Goal: Communication & Community: Answer question/provide support

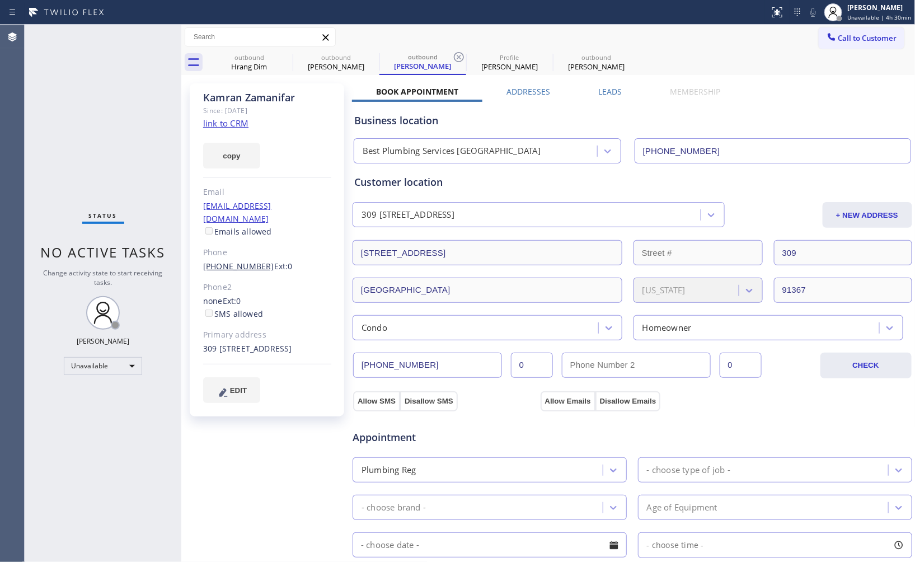
click at [235, 261] on link "[PHONE_NUMBER]" at bounding box center [238, 266] width 71 height 11
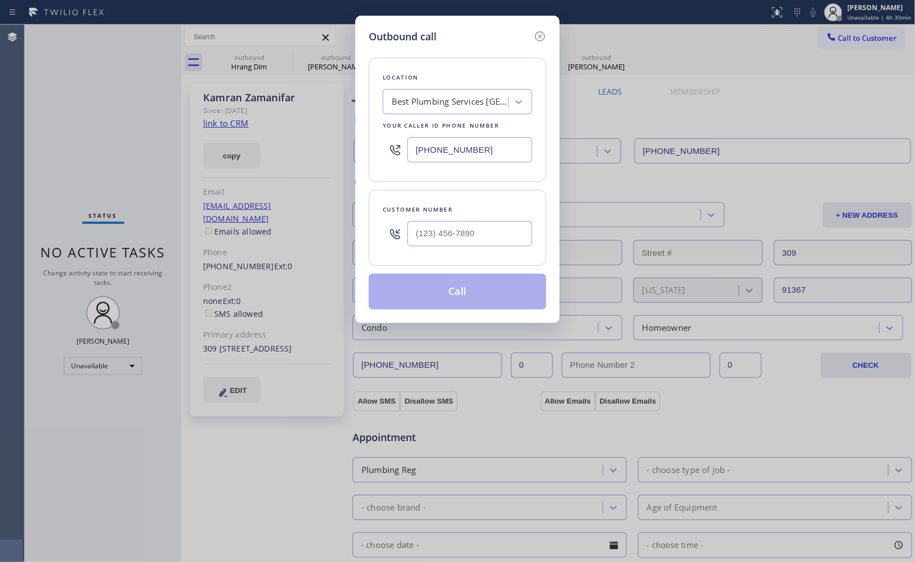
type input "[PHONE_NUMBER]"
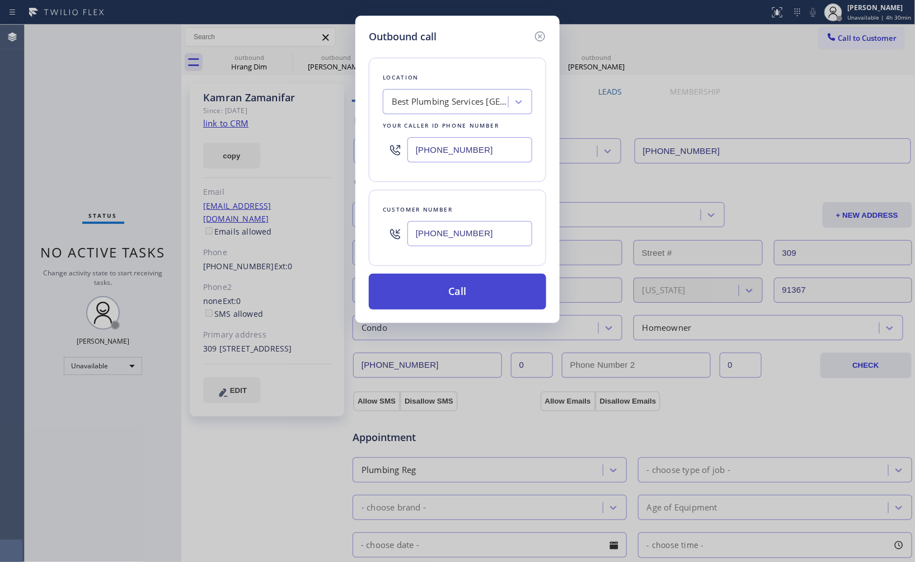
click at [461, 287] on button "Call" at bounding box center [457, 292] width 177 height 36
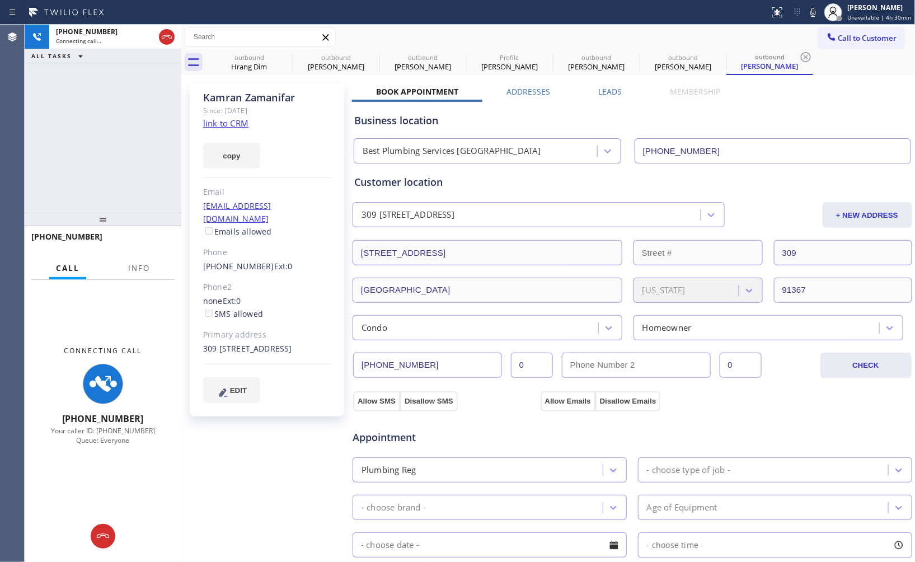
type input "[PHONE_NUMBER]"
click at [434, 63] on div "[PERSON_NAME]" at bounding box center [423, 67] width 85 height 10
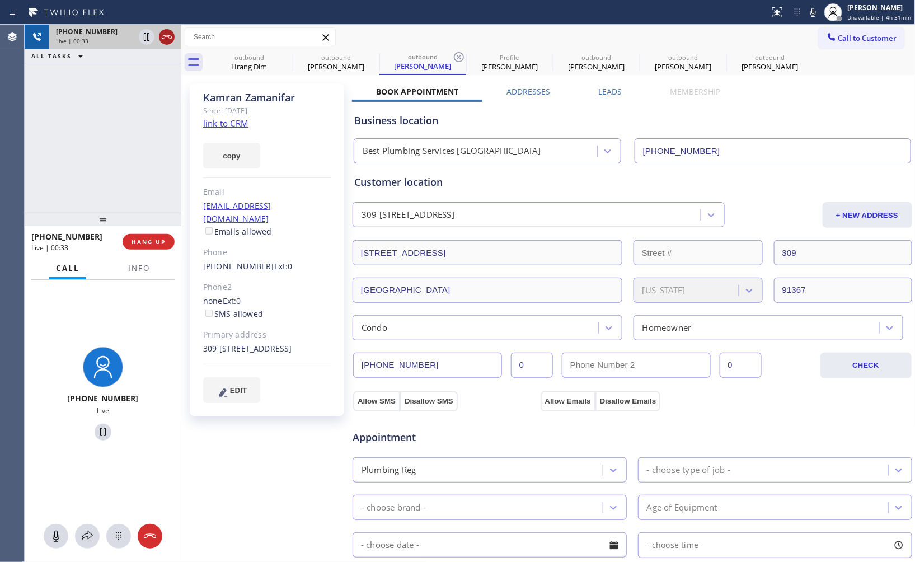
click at [165, 31] on icon at bounding box center [166, 36] width 13 height 13
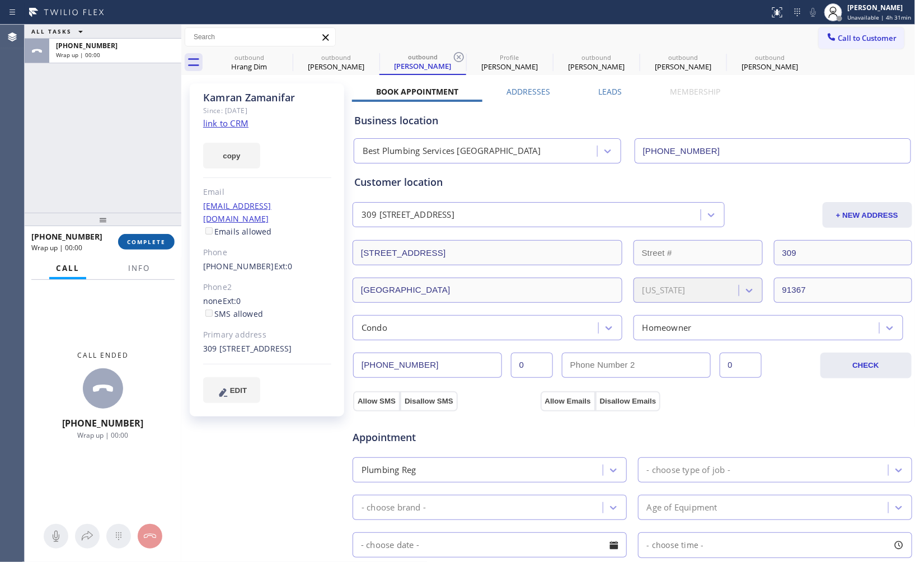
click at [148, 242] on span "COMPLETE" at bounding box center [146, 242] width 39 height 8
click at [107, 169] on div "ALL TASKS ALL TASKS ACTIVE TASKS TASKS IN WRAP UP [PHONE_NUMBER] Wrap up | 00:00" at bounding box center [103, 119] width 157 height 188
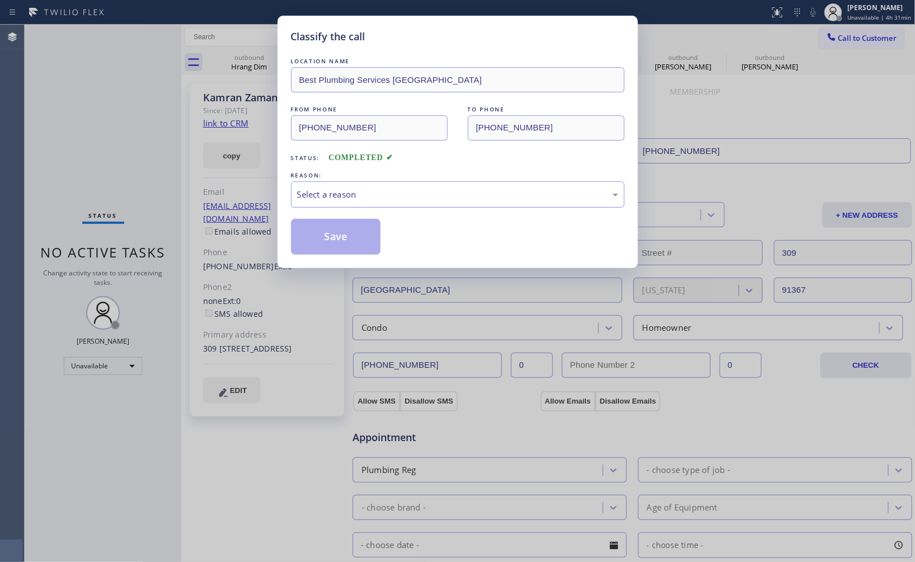
click at [320, 195] on div "Select a reason" at bounding box center [457, 194] width 321 height 13
click at [333, 233] on button "Save" at bounding box center [336, 237] width 90 height 36
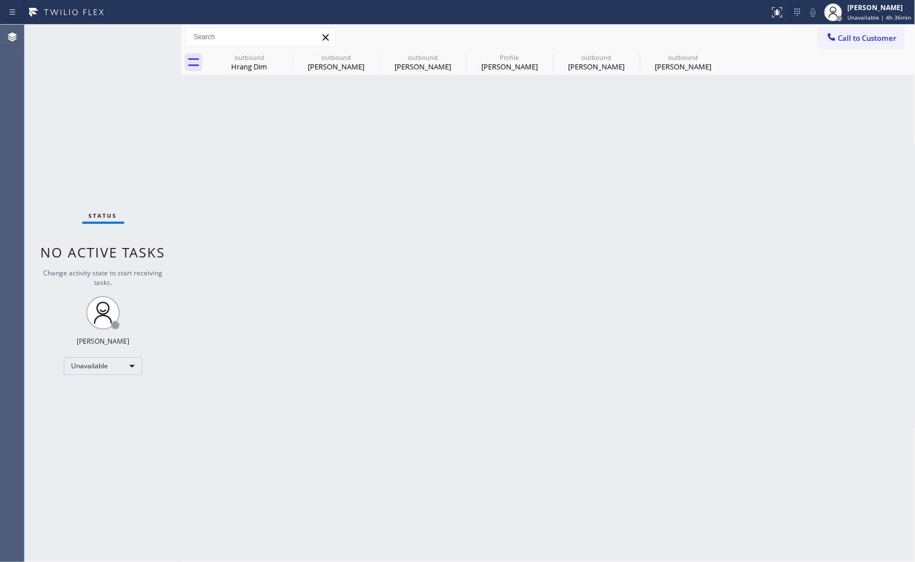
click at [597, 279] on div "Back to Dashboard Change Sender ID Customers Technicians Select a contact Outbo…" at bounding box center [548, 293] width 734 height 537
click at [647, 63] on div "[PERSON_NAME]" at bounding box center [683, 67] width 85 height 10
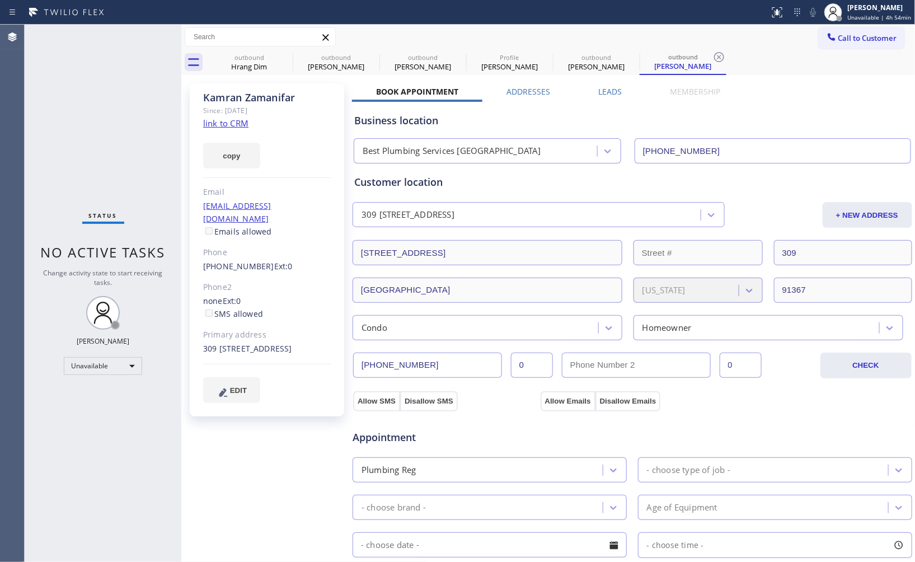
click at [228, 125] on link "link to CRM" at bounding box center [225, 123] width 45 height 11
click at [232, 261] on link "[PHONE_NUMBER]" at bounding box center [238, 266] width 71 height 11
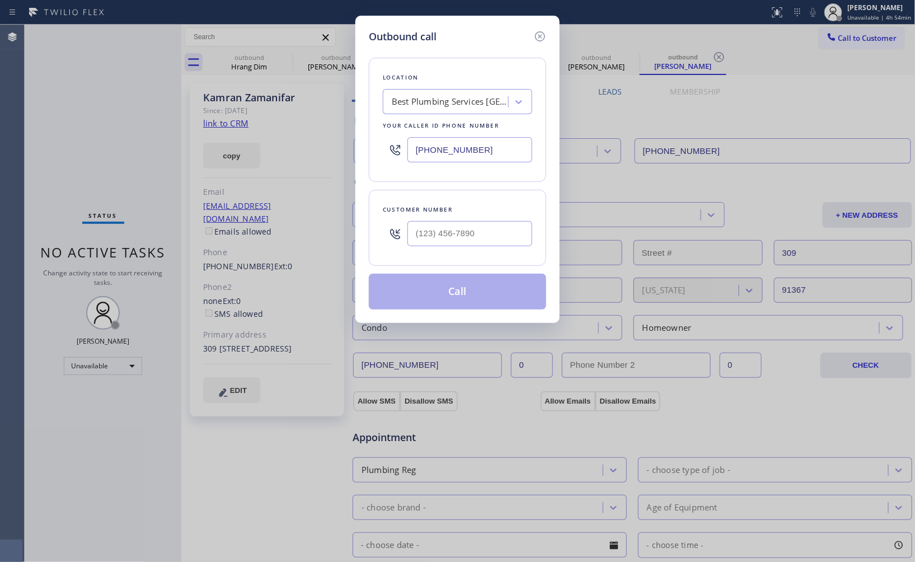
type input "[PHONE_NUMBER]"
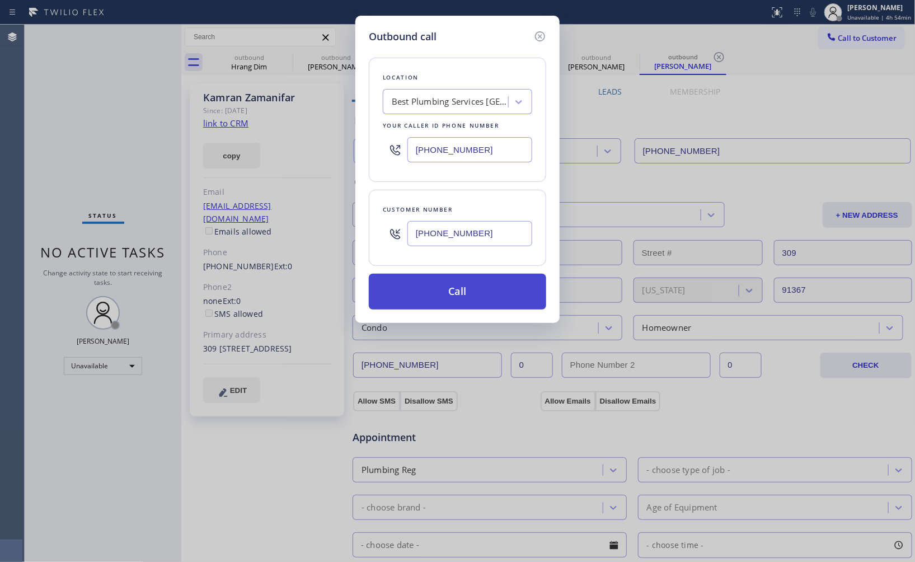
click at [486, 294] on button "Call" at bounding box center [457, 292] width 177 height 36
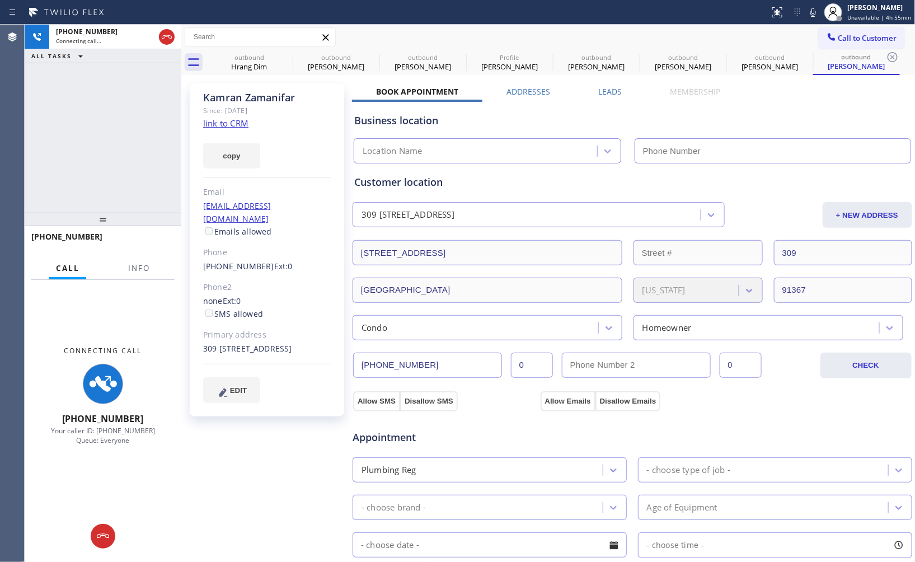
type input "[PHONE_NUMBER]"
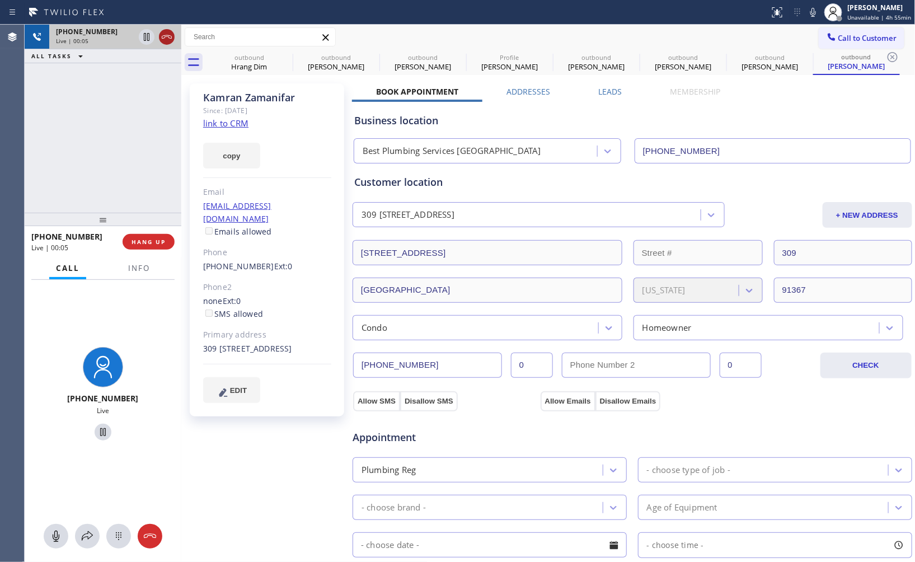
click at [170, 36] on icon at bounding box center [167, 36] width 10 height 3
click at [140, 176] on div "[PHONE_NUMBER] Live | 00:06 ALL TASKS ALL TASKS ACTIVE TASKS TASKS IN WRAP UP" at bounding box center [103, 119] width 157 height 188
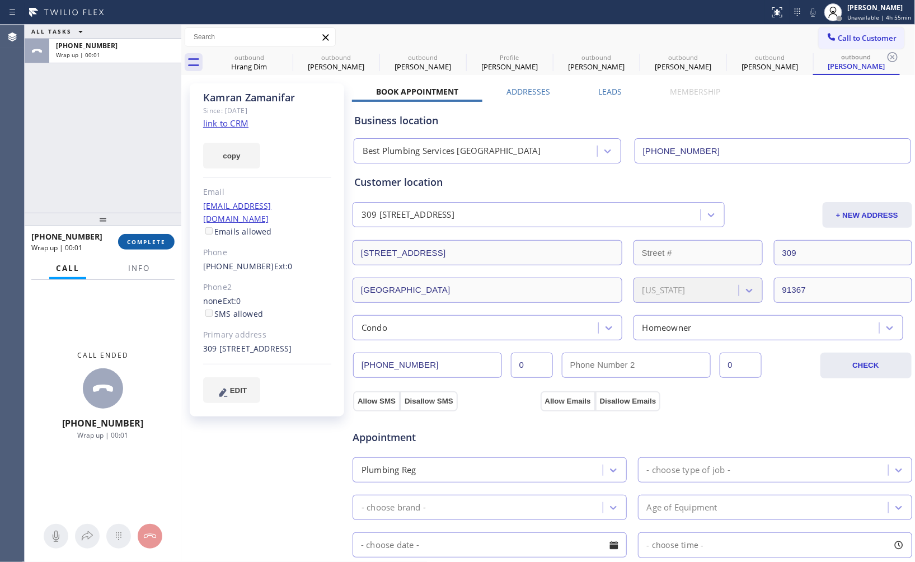
click at [149, 245] on span "COMPLETE" at bounding box center [146, 242] width 39 height 8
click at [143, 172] on div "ALL TASKS ALL TASKS ACTIVE TASKS TASKS IN WRAP UP [PHONE_NUMBER] Wrap up | 00:01" at bounding box center [103, 119] width 157 height 188
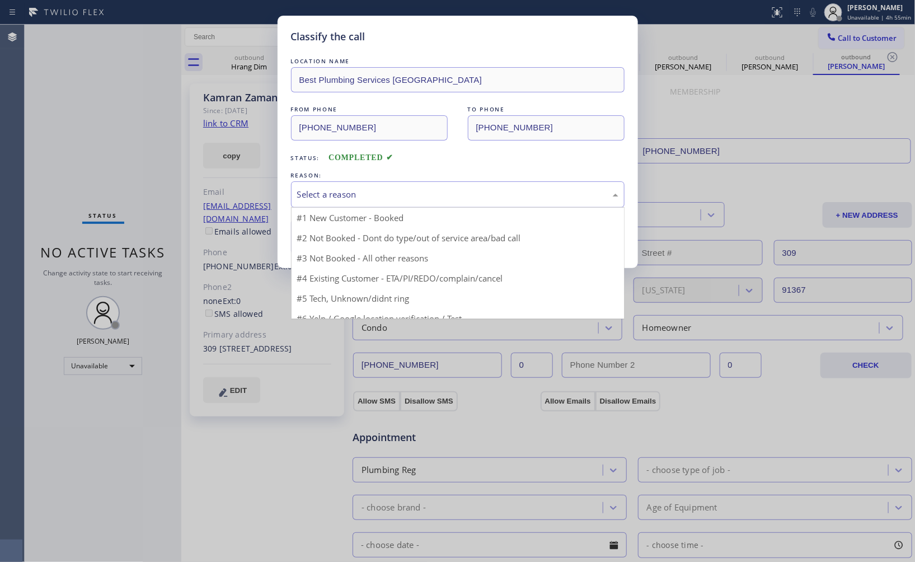
click at [446, 189] on div "Select a reason" at bounding box center [457, 194] width 321 height 13
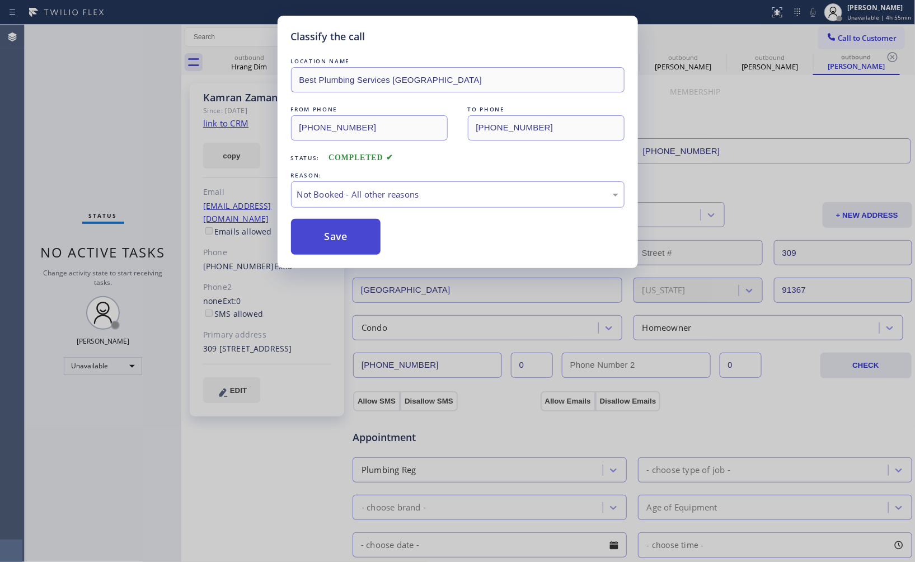
drag, startPoint x: 440, startPoint y: 238, endPoint x: 370, endPoint y: 231, distance: 70.8
click at [370, 231] on button "Save" at bounding box center [336, 237] width 90 height 36
